Goal: Task Accomplishment & Management: Use online tool/utility

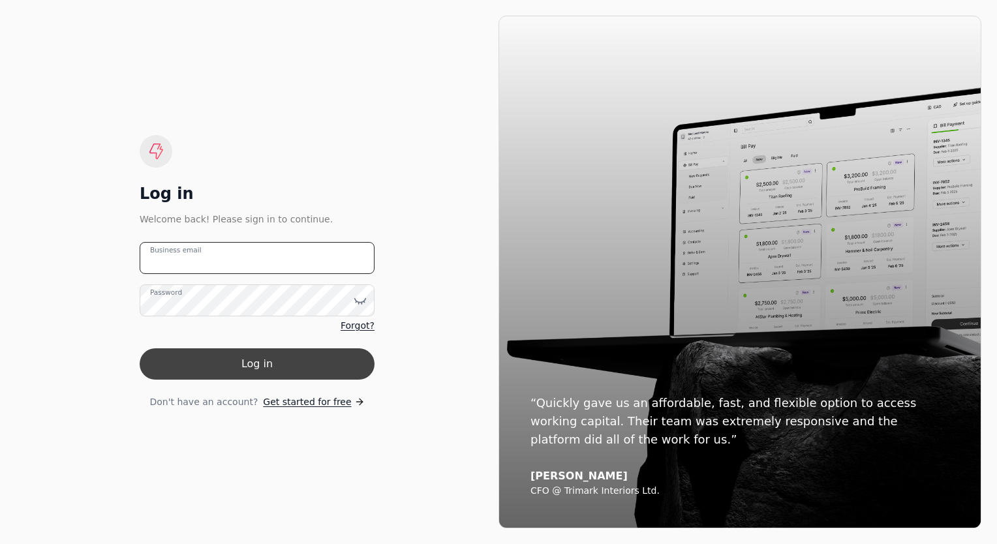
type email "[EMAIL_ADDRESS][DOMAIN_NAME]"
click at [260, 359] on button "Log in" at bounding box center [257, 363] width 235 height 31
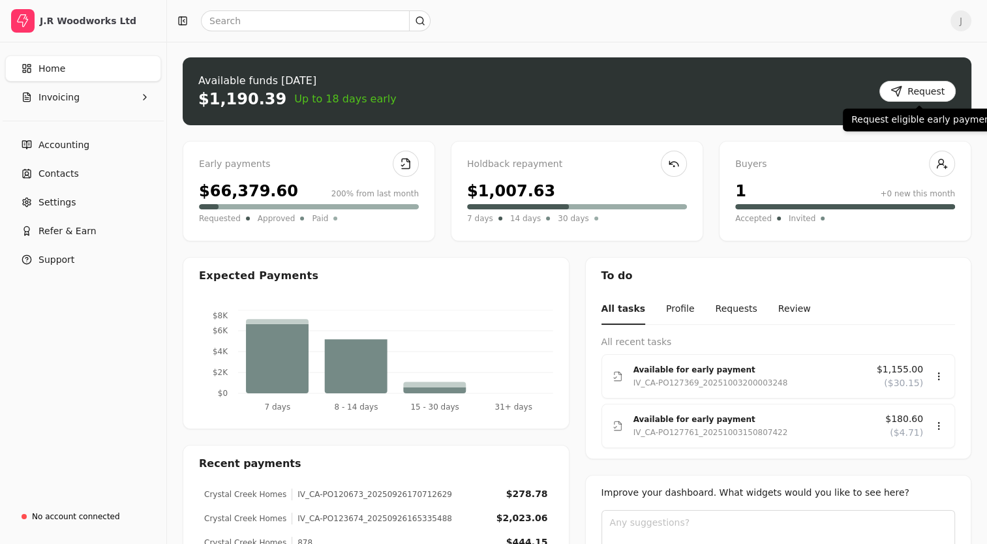
click at [937, 93] on button "Request" at bounding box center [917, 91] width 76 height 21
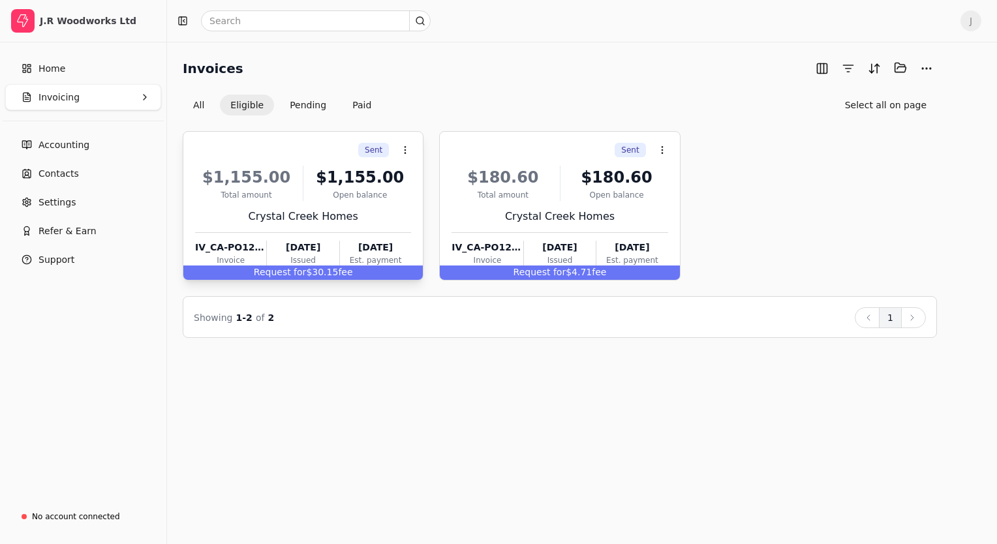
click at [280, 153] on div "Sent Context Menu Button" at bounding box center [301, 150] width 219 height 22
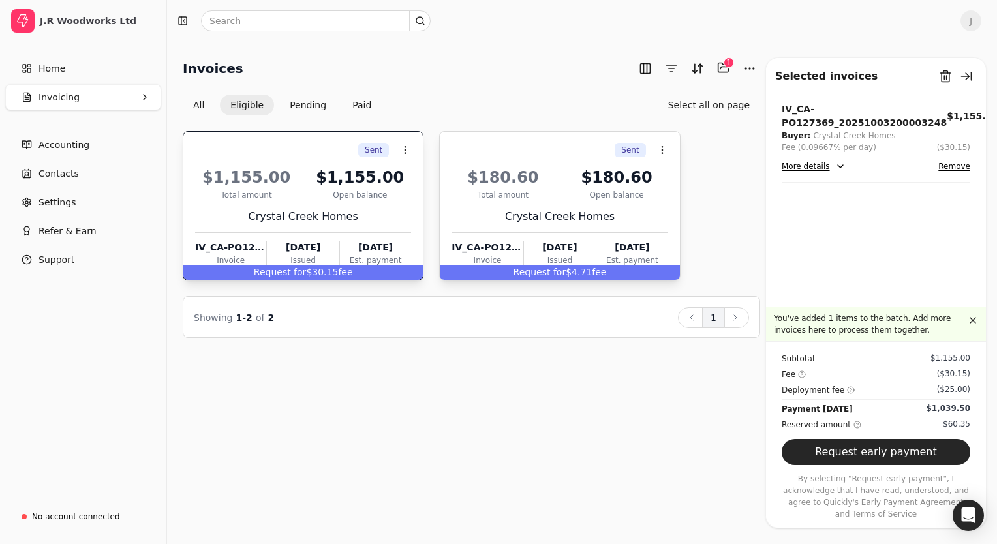
click at [532, 150] on div "Sent Context Menu Button" at bounding box center [558, 150] width 219 height 22
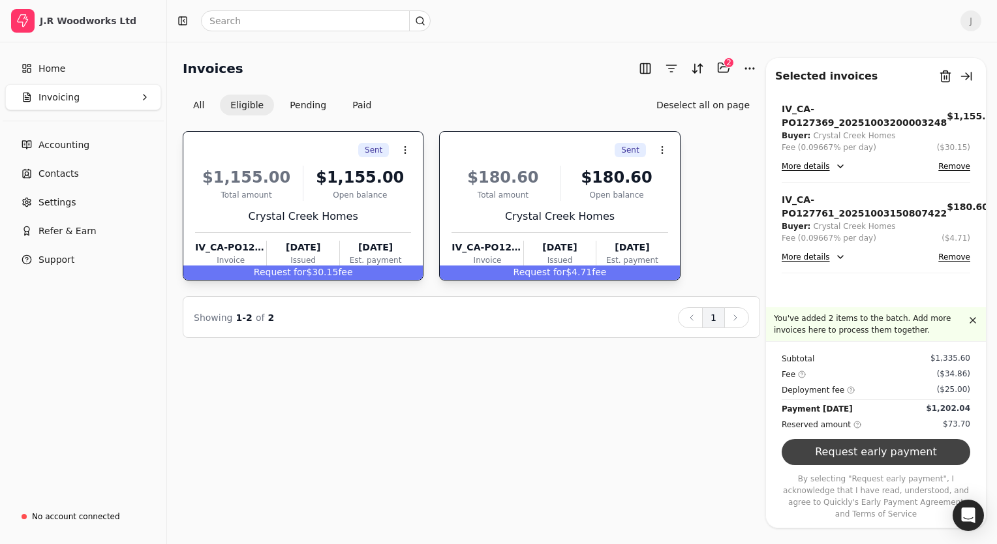
click at [896, 465] on button "Request early payment" at bounding box center [876, 452] width 189 height 26
